Goal: Information Seeking & Learning: Find specific page/section

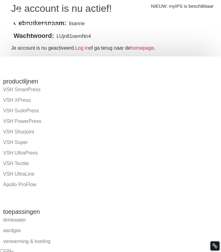
drag, startPoint x: 95, startPoint y: 37, endPoint x: 56, endPoint y: 35, distance: 39.4
click at [56, 35] on div at bounding box center [66, 28] width 133 height 57
drag, startPoint x: 78, startPoint y: 35, endPoint x: 63, endPoint y: 35, distance: 15.8
click at [63, 35] on div at bounding box center [68, 20] width 130 height 31
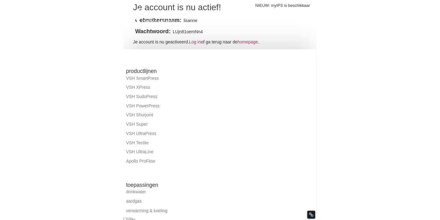
scroll to position [100, 0]
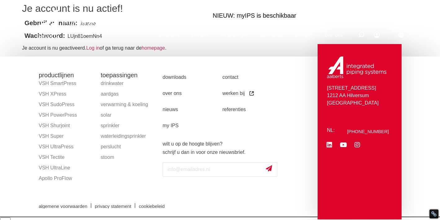
drag, startPoint x: 93, startPoint y: 38, endPoint x: 88, endPoint y: 36, distance: 5.7
click at [87, 36] on div at bounding box center [76, 23] width 81 height 47
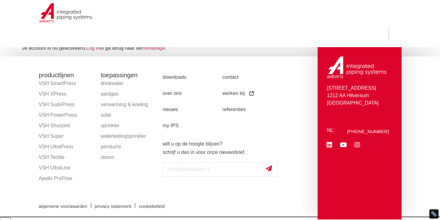
click at [221, 68] on section "productlijnen VSH SmartPress VSH XPress VSH SudoPress VSH PowerPress VSH Shurjo…" at bounding box center [220, 137] width 440 height 163
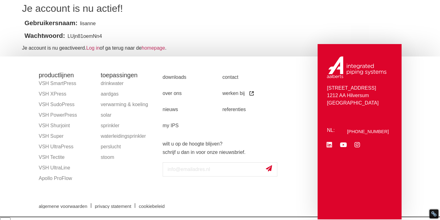
click at [93, 35] on p "Wachtwoord: LUjn81oemNn4" at bounding box center [220, 36] width 396 height 8
type textarea "LUjn81oemNn4"
click at [93, 35] on p "Wachtwoord: LUjn81oemNn4" at bounding box center [220, 36] width 396 height 8
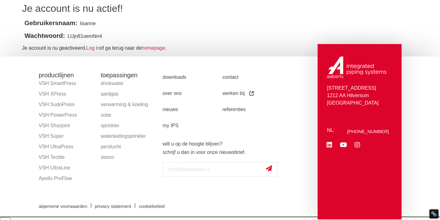
click at [93, 35] on p "Wachtwoord: LUjn81oemNn4" at bounding box center [220, 36] width 396 height 8
click at [96, 49] on link "Log in" at bounding box center [93, 47] width 14 height 5
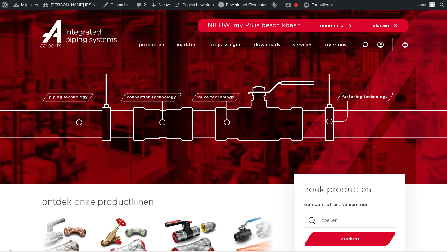
click at [192, 46] on link "markten" at bounding box center [186, 44] width 20 height 25
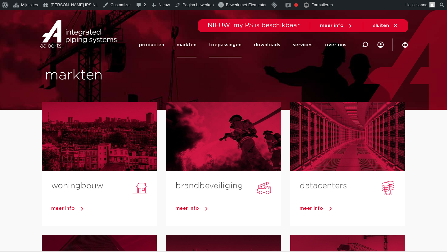
click at [234, 43] on link "toepassingen" at bounding box center [225, 44] width 33 height 25
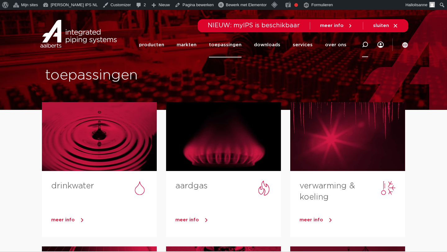
click at [364, 43] on icon at bounding box center [365, 45] width 6 height 6
type input "submittal sheet"
click button "Zoeken" at bounding box center [0, 0] width 0 height 0
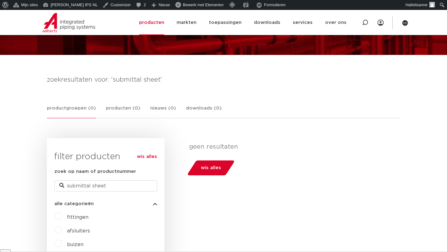
scroll to position [43, 0]
